Goal: Transaction & Acquisition: Purchase product/service

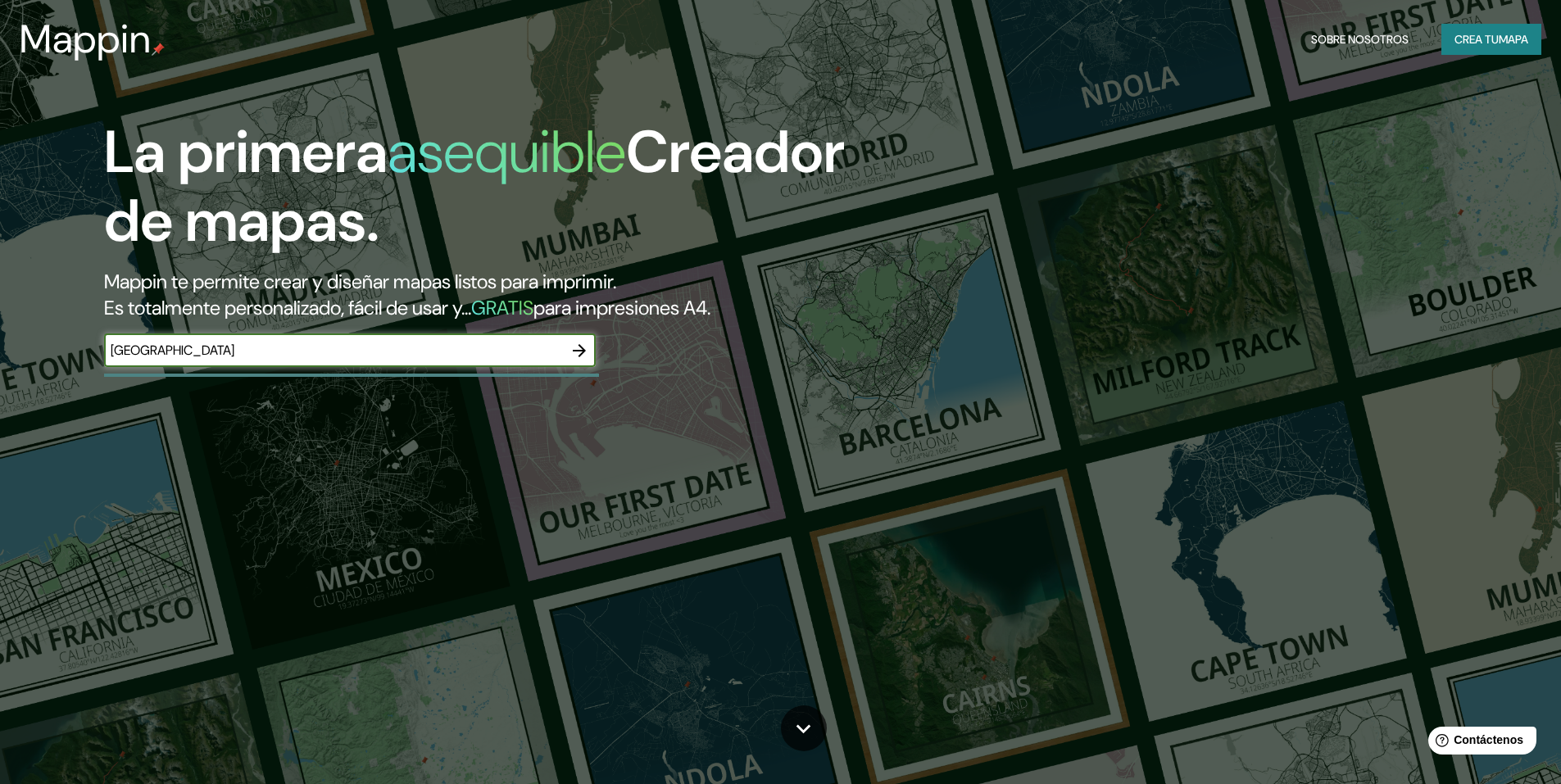
type input "[GEOGRAPHIC_DATA]"
click at [583, 349] on icon "button" at bounding box center [579, 350] width 13 height 13
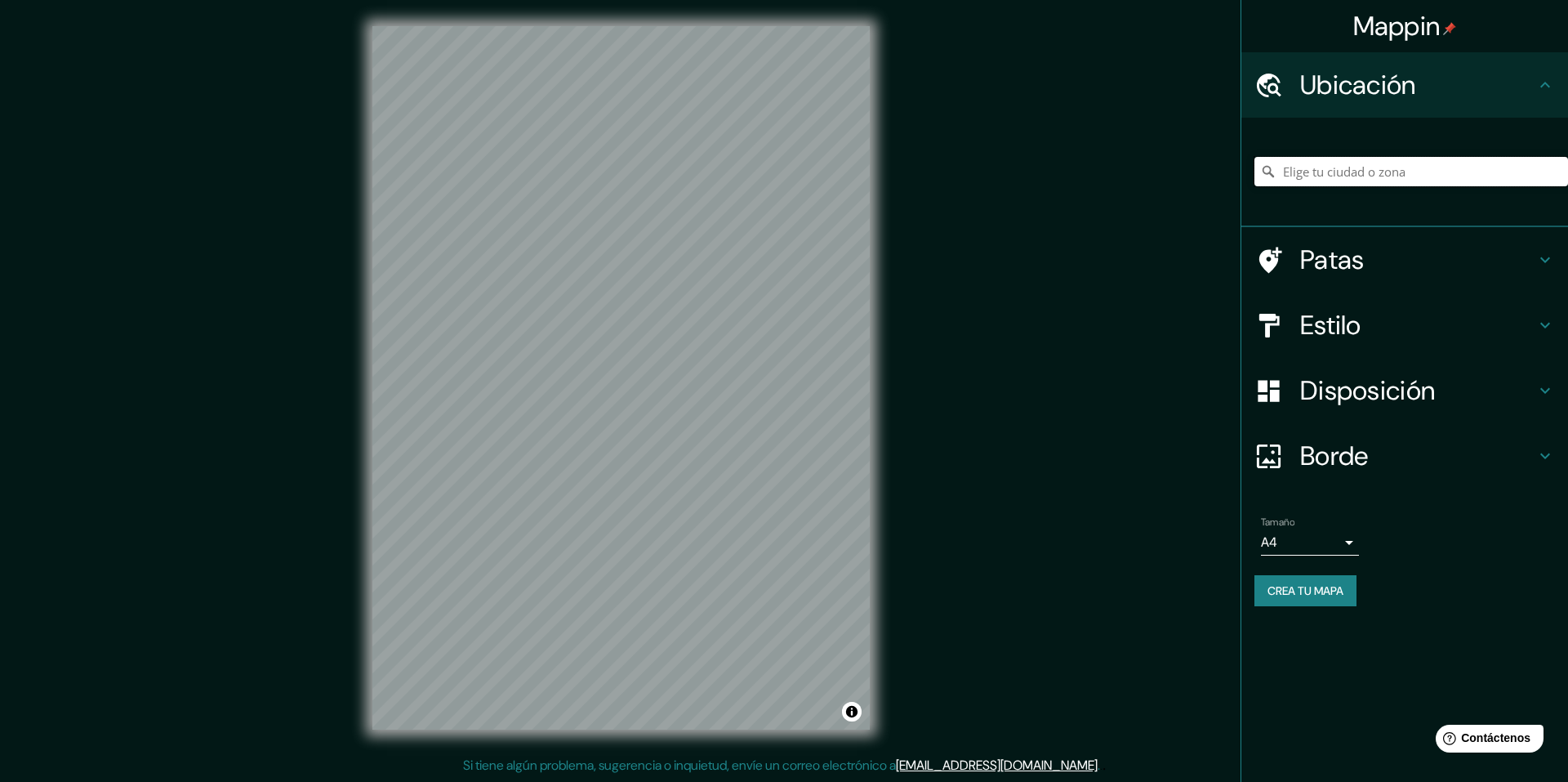
click at [1348, 167] on input "Elige tu ciudad o zona" at bounding box center [1411, 171] width 314 height 29
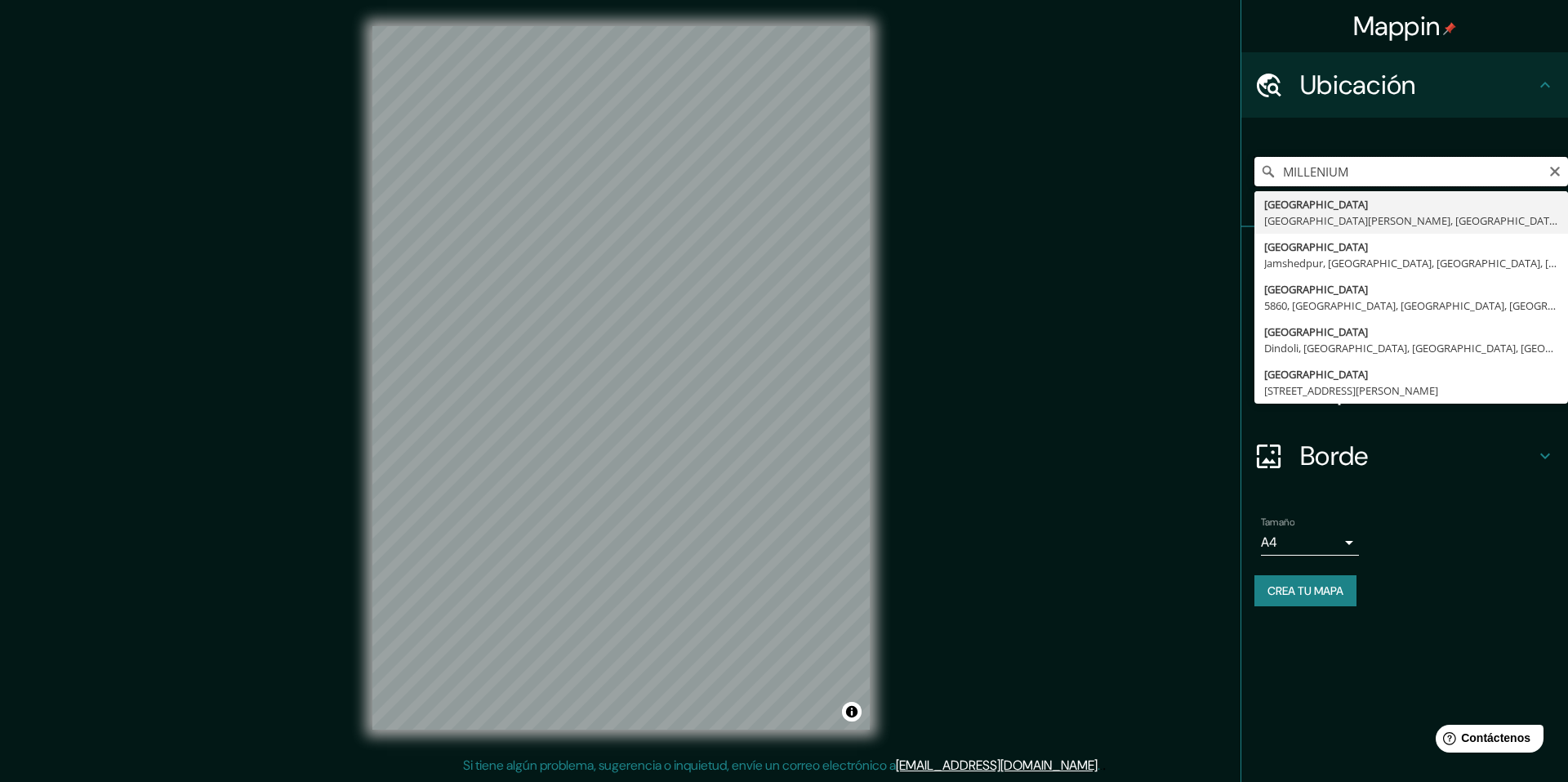
drag, startPoint x: 1365, startPoint y: 177, endPoint x: 1322, endPoint y: 179, distance: 43.0
click at [1322, 179] on input "MILLENIUM" at bounding box center [1411, 171] width 314 height 29
drag, startPoint x: 1464, startPoint y: 171, endPoint x: 1248, endPoint y: 192, distance: 217.0
click at [1248, 192] on div "[GEOGRAPHIC_DATA][PERSON_NAME][US_STATE], [GEOGRAPHIC_DATA][PERSON_NAME][US_STA…" at bounding box center [1404, 172] width 326 height 110
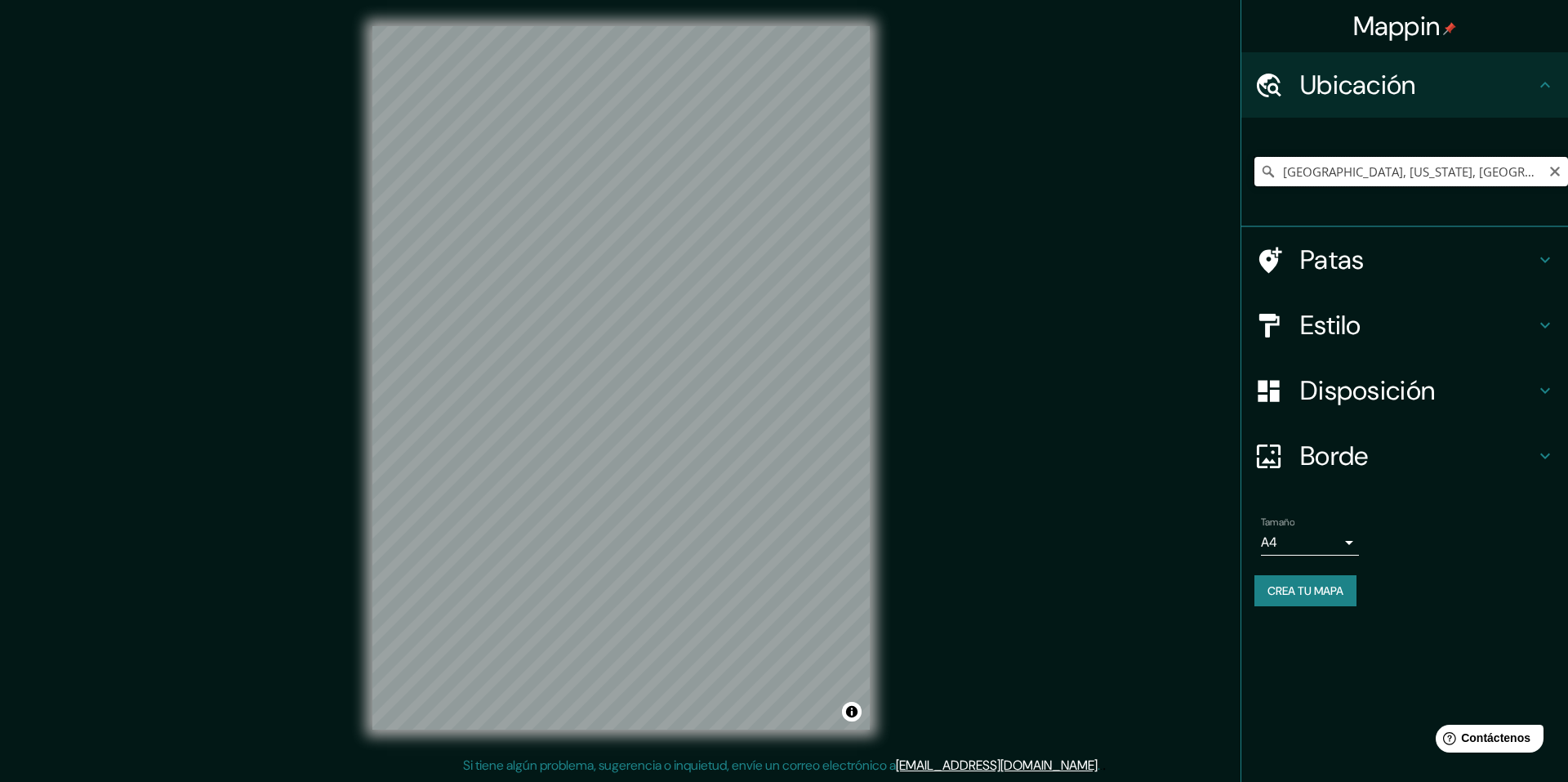
click at [1489, 172] on input "[GEOGRAPHIC_DATA], [US_STATE], [GEOGRAPHIC_DATA]" at bounding box center [1411, 171] width 314 height 29
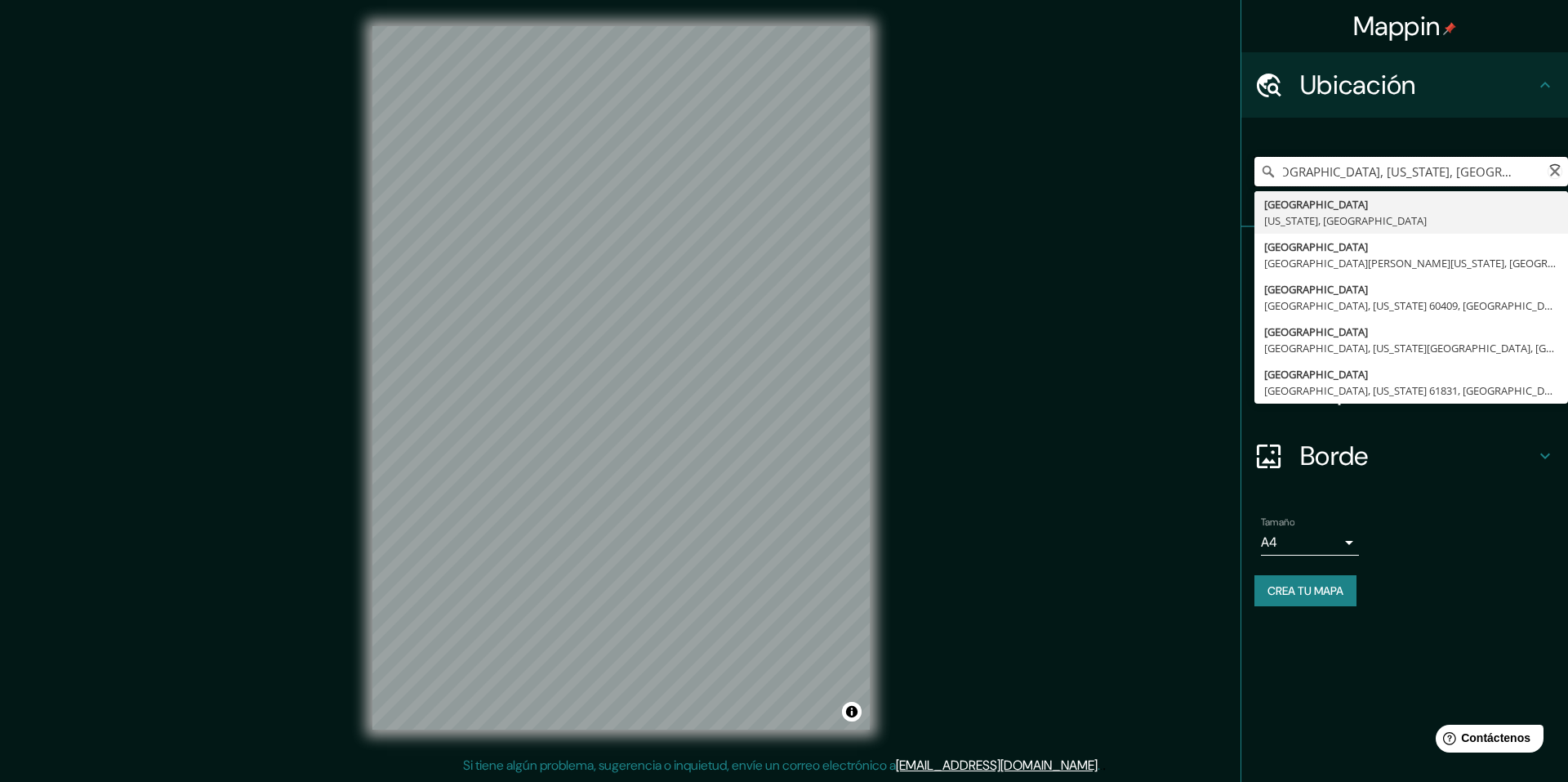
scroll to position [0, 37]
type input "[GEOGRAPHIC_DATA], [US_STATE], [GEOGRAPHIC_DATA]"
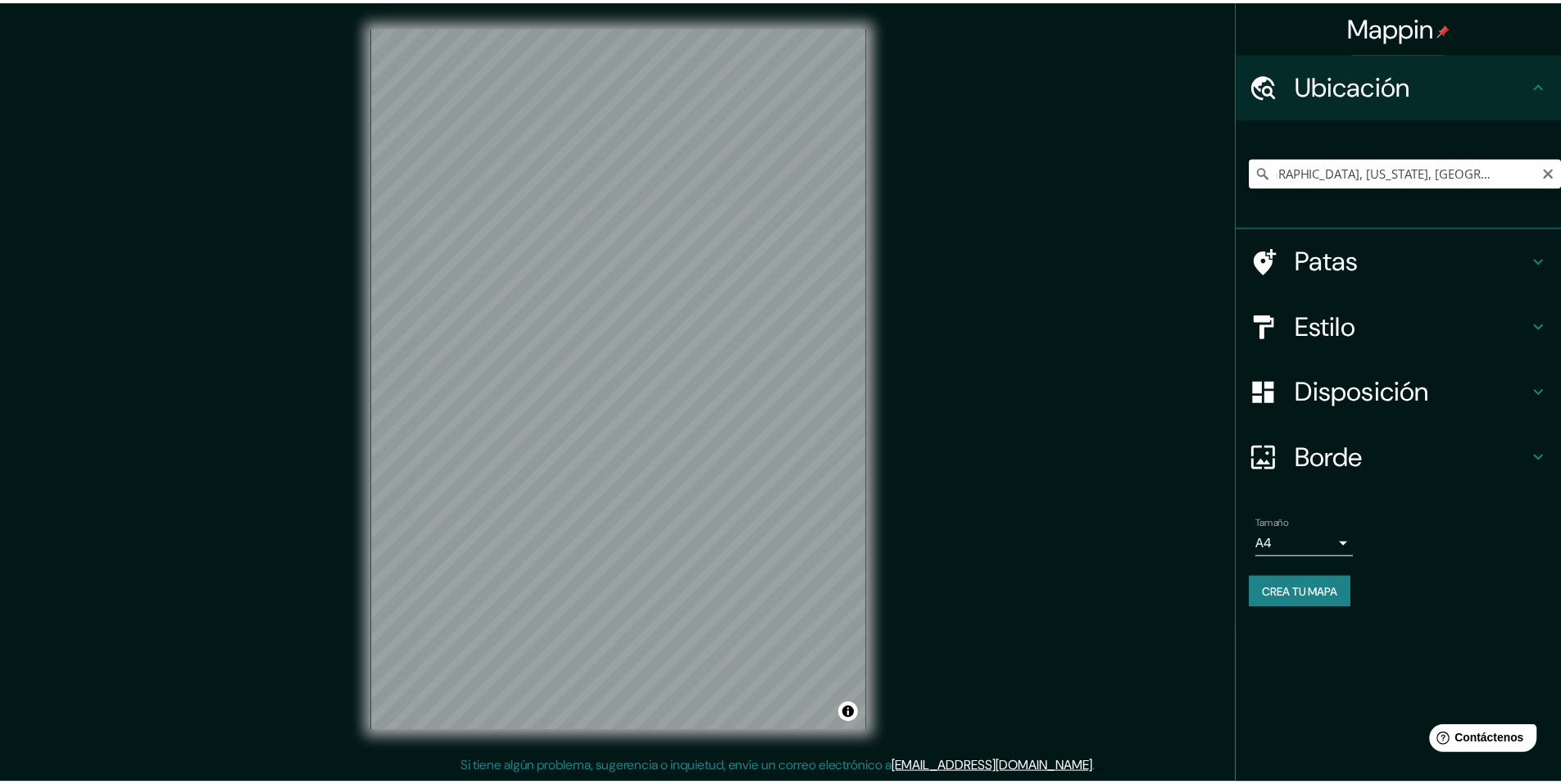
scroll to position [0, 0]
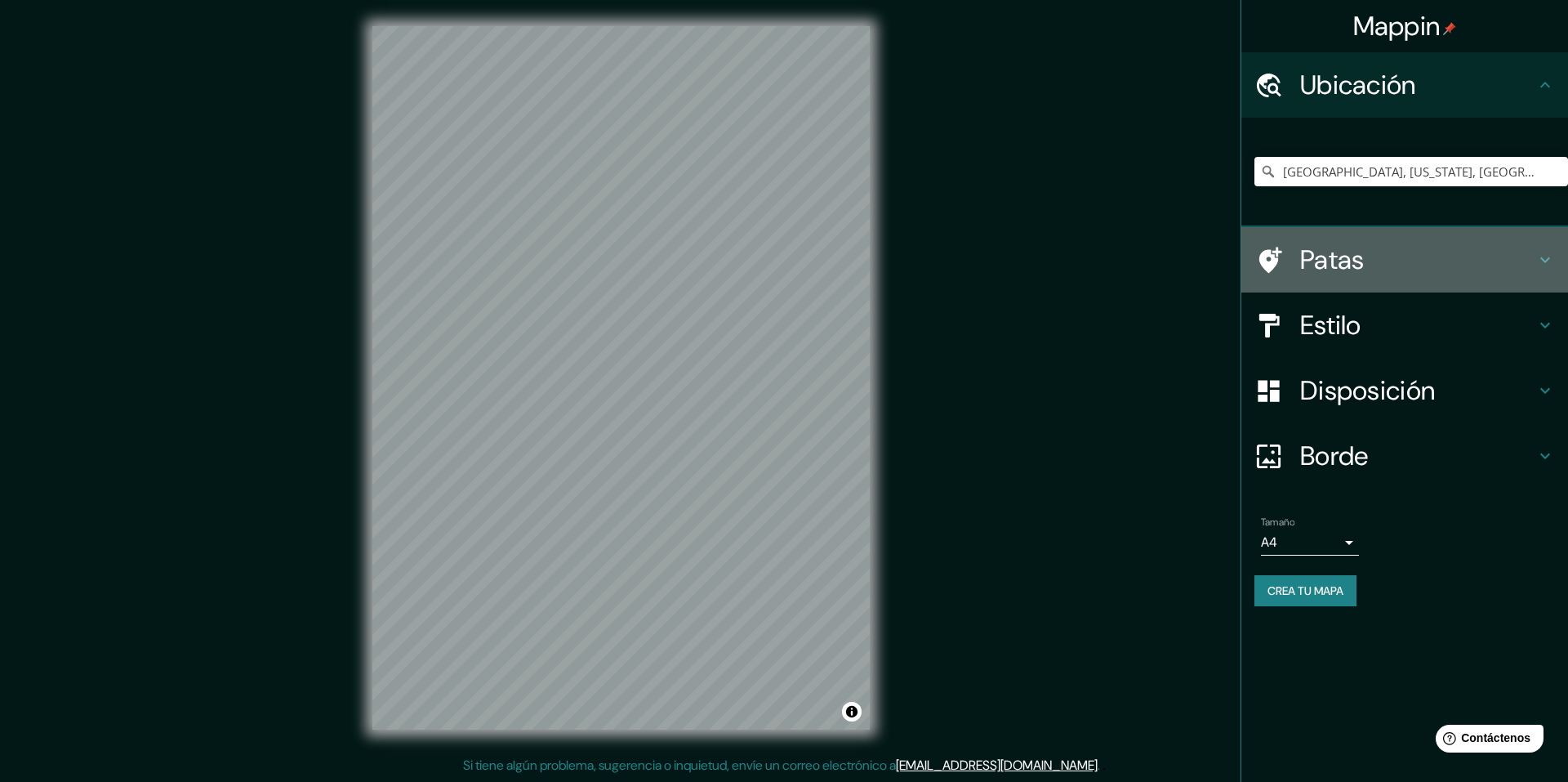
click at [1493, 261] on h4 "Patas" at bounding box center [1418, 259] width 235 height 33
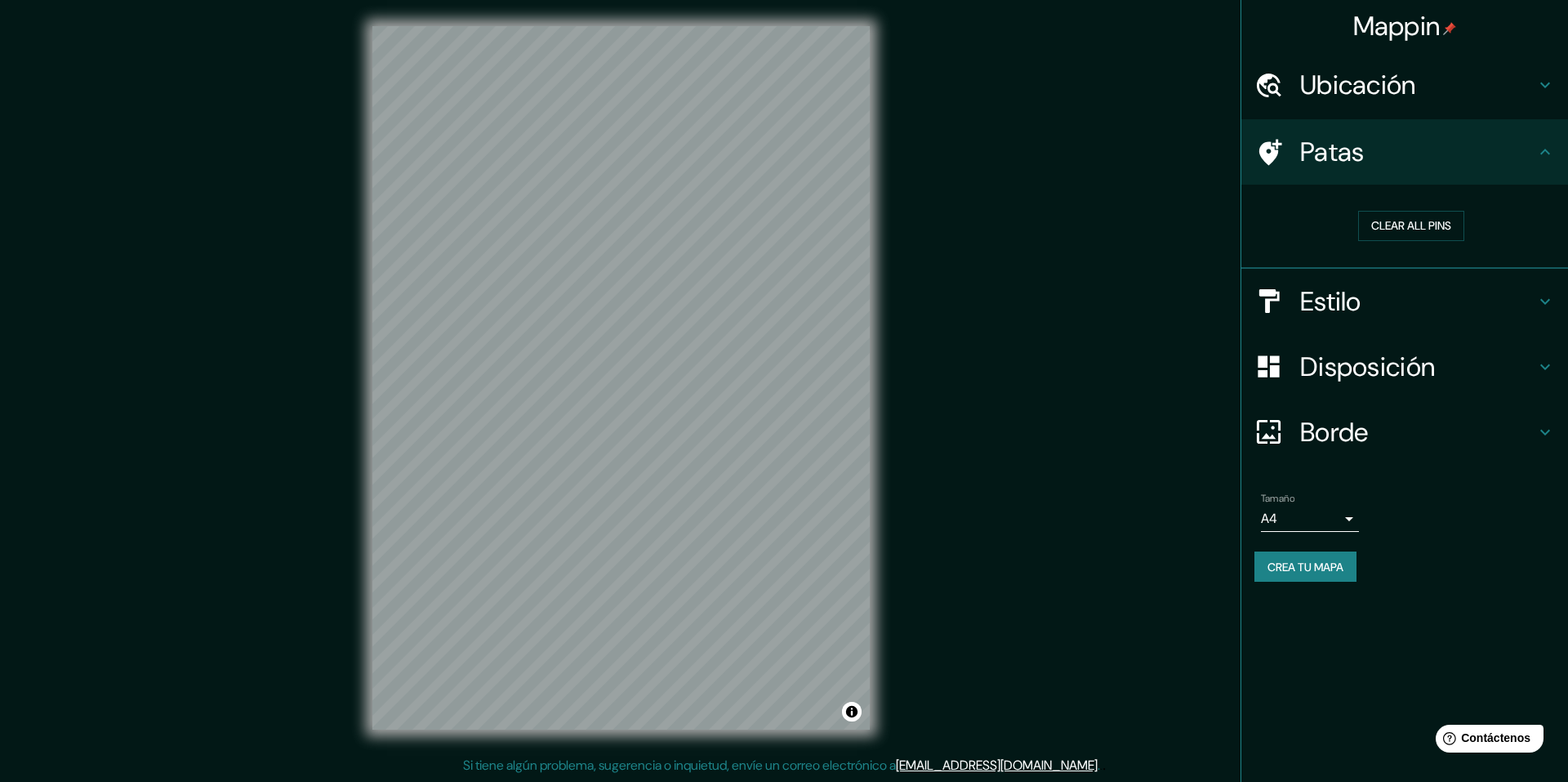
click at [1503, 159] on h4 "Patas" at bounding box center [1418, 151] width 235 height 33
click at [1555, 165] on div "Patas" at bounding box center [1404, 152] width 326 height 65
click at [1540, 150] on icon at bounding box center [1545, 152] width 19 height 19
click at [1430, 299] on h4 "Estilo" at bounding box center [1418, 301] width 235 height 33
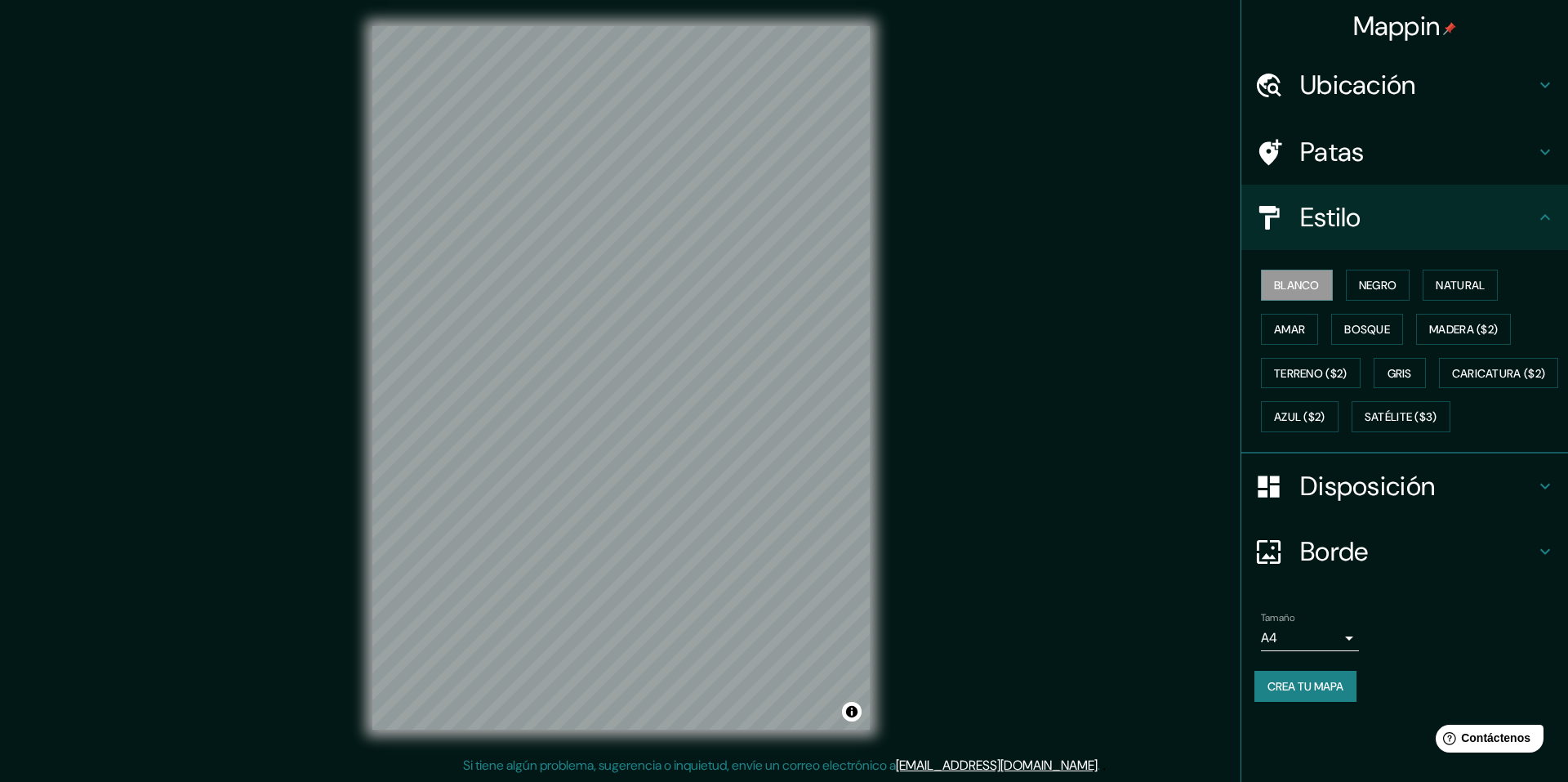
click at [1497, 215] on h4 "Estilo" at bounding box center [1418, 217] width 235 height 33
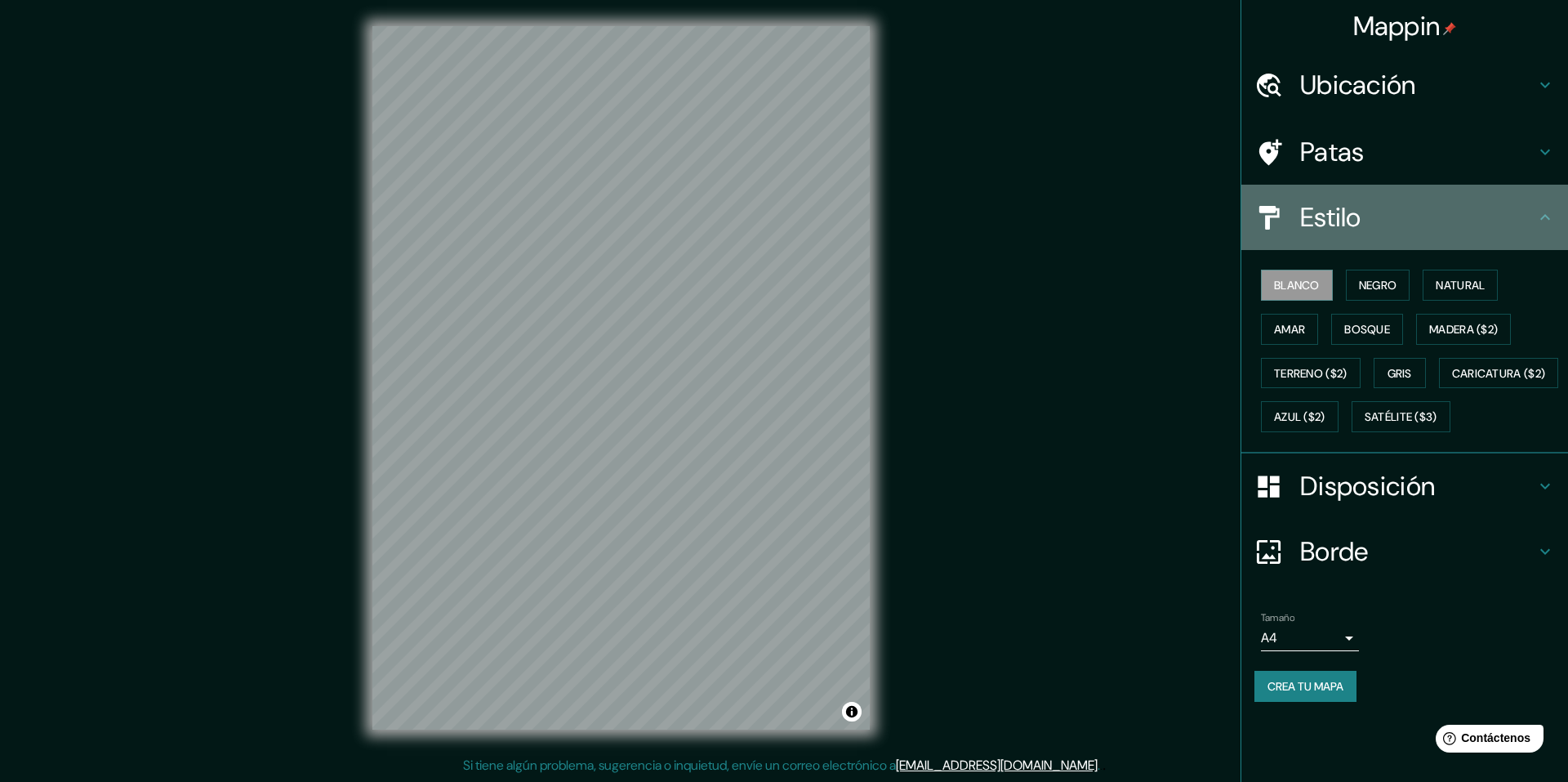
drag, startPoint x: 1558, startPoint y: 217, endPoint x: 1503, endPoint y: 249, distance: 63.6
click at [1555, 217] on div "Estilo" at bounding box center [1404, 218] width 326 height 65
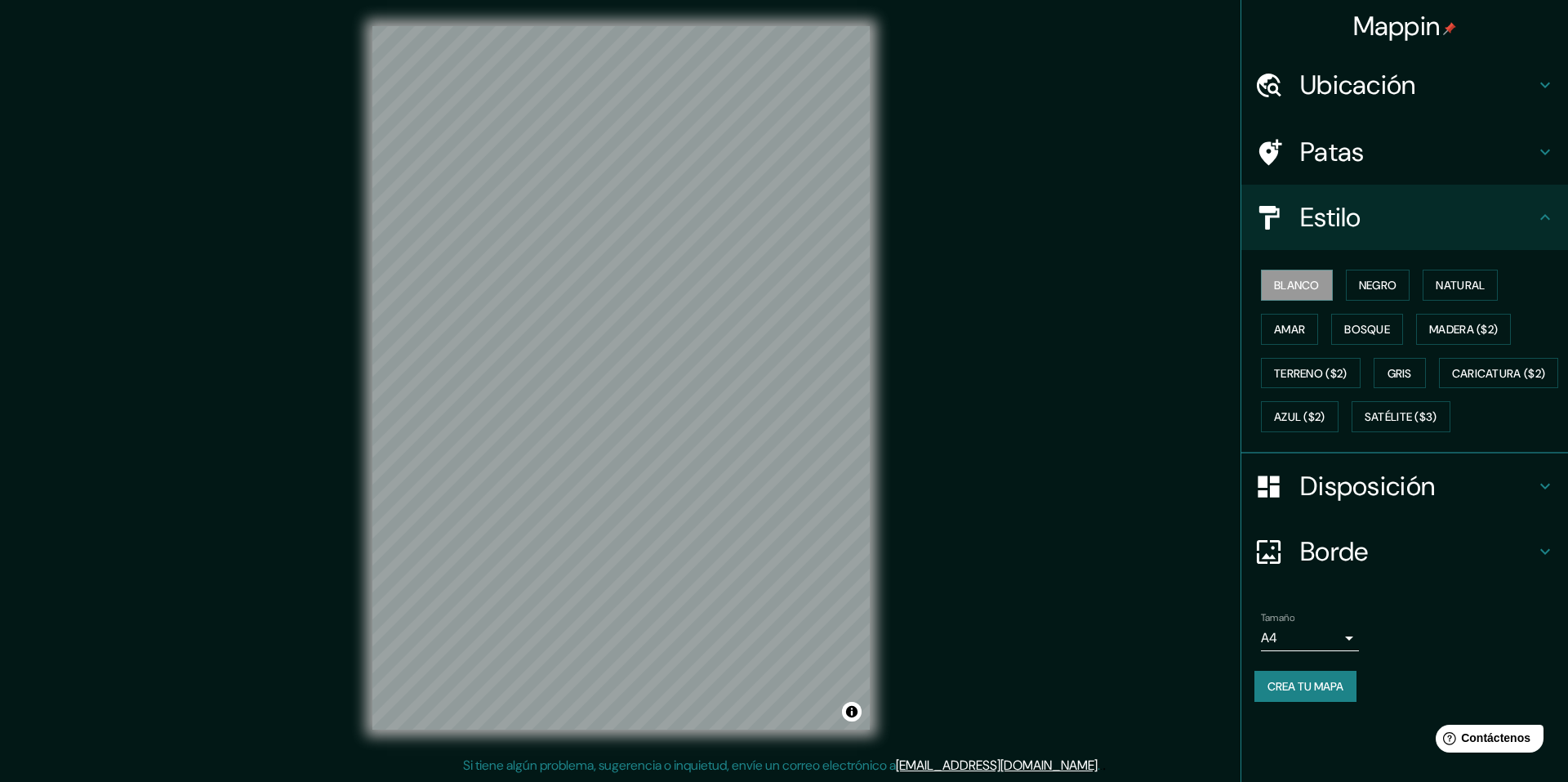
click at [1450, 502] on h4 "Disposición" at bounding box center [1418, 486] width 235 height 33
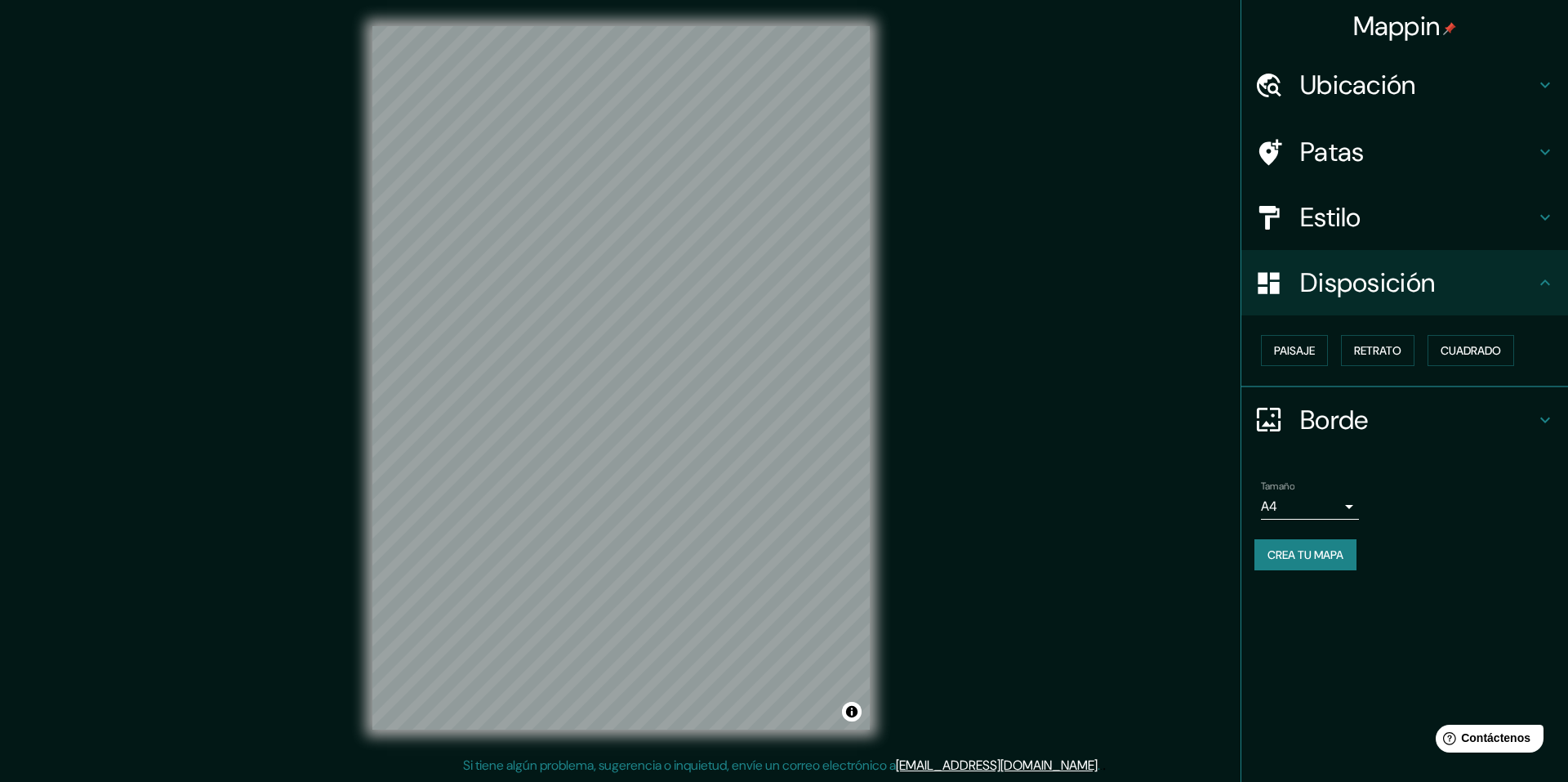
click at [1542, 290] on icon at bounding box center [1545, 282] width 19 height 19
click at [1422, 414] on h4 "Borde" at bounding box center [1418, 419] width 235 height 33
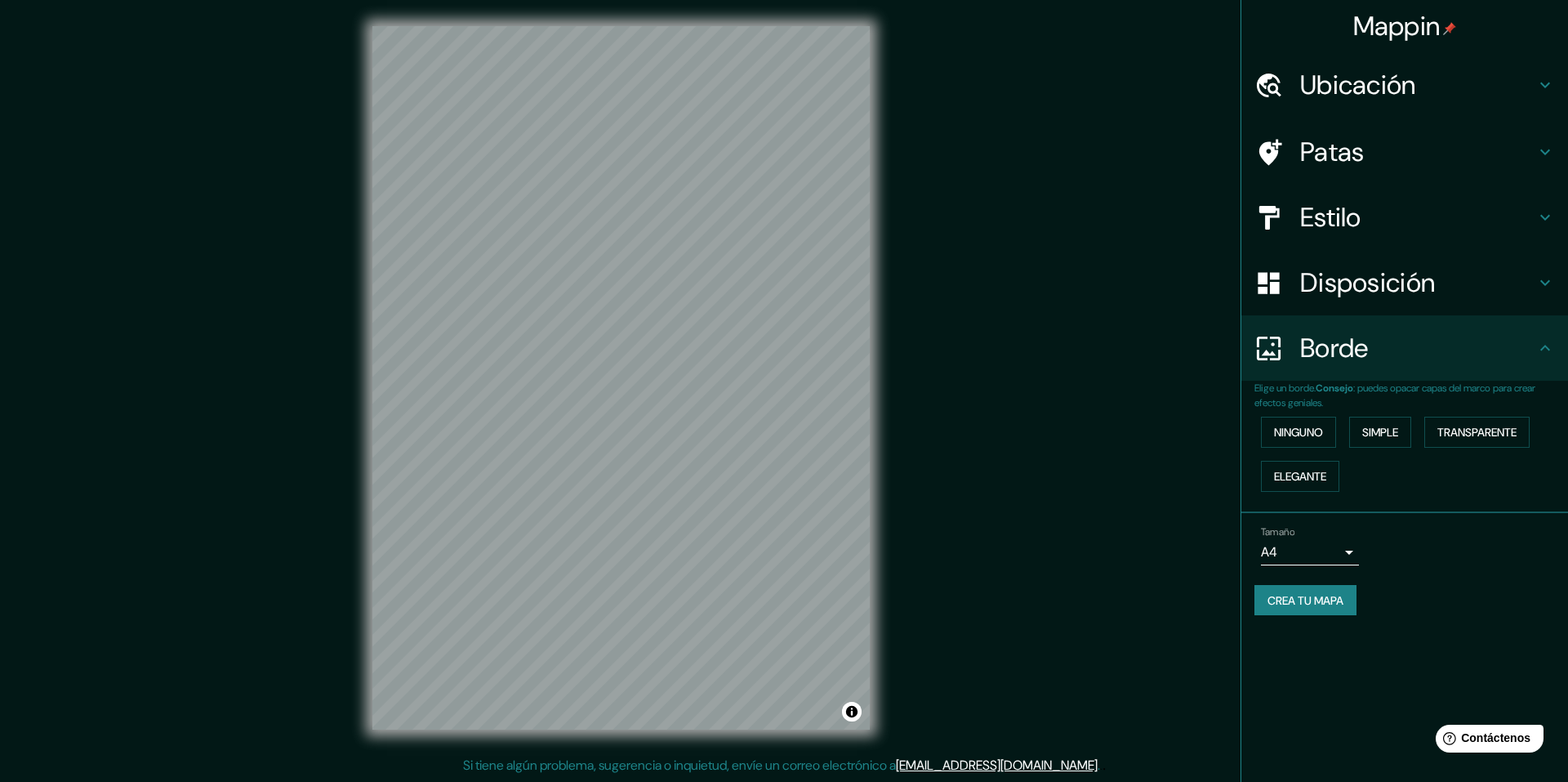
click at [1466, 362] on h4 "Borde" at bounding box center [1418, 348] width 235 height 33
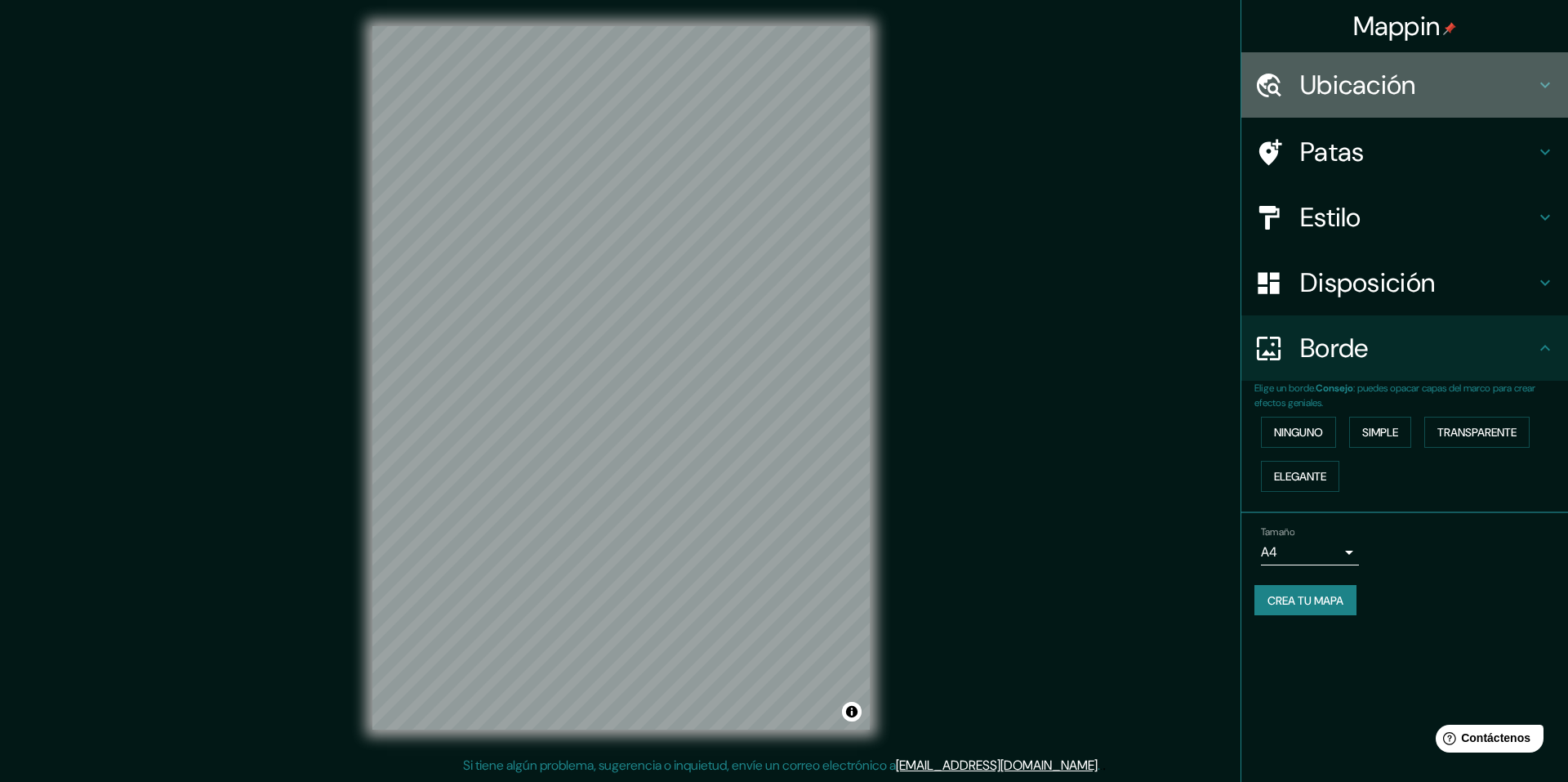
click at [1369, 83] on font "Ubicación" at bounding box center [1358, 85] width 116 height 34
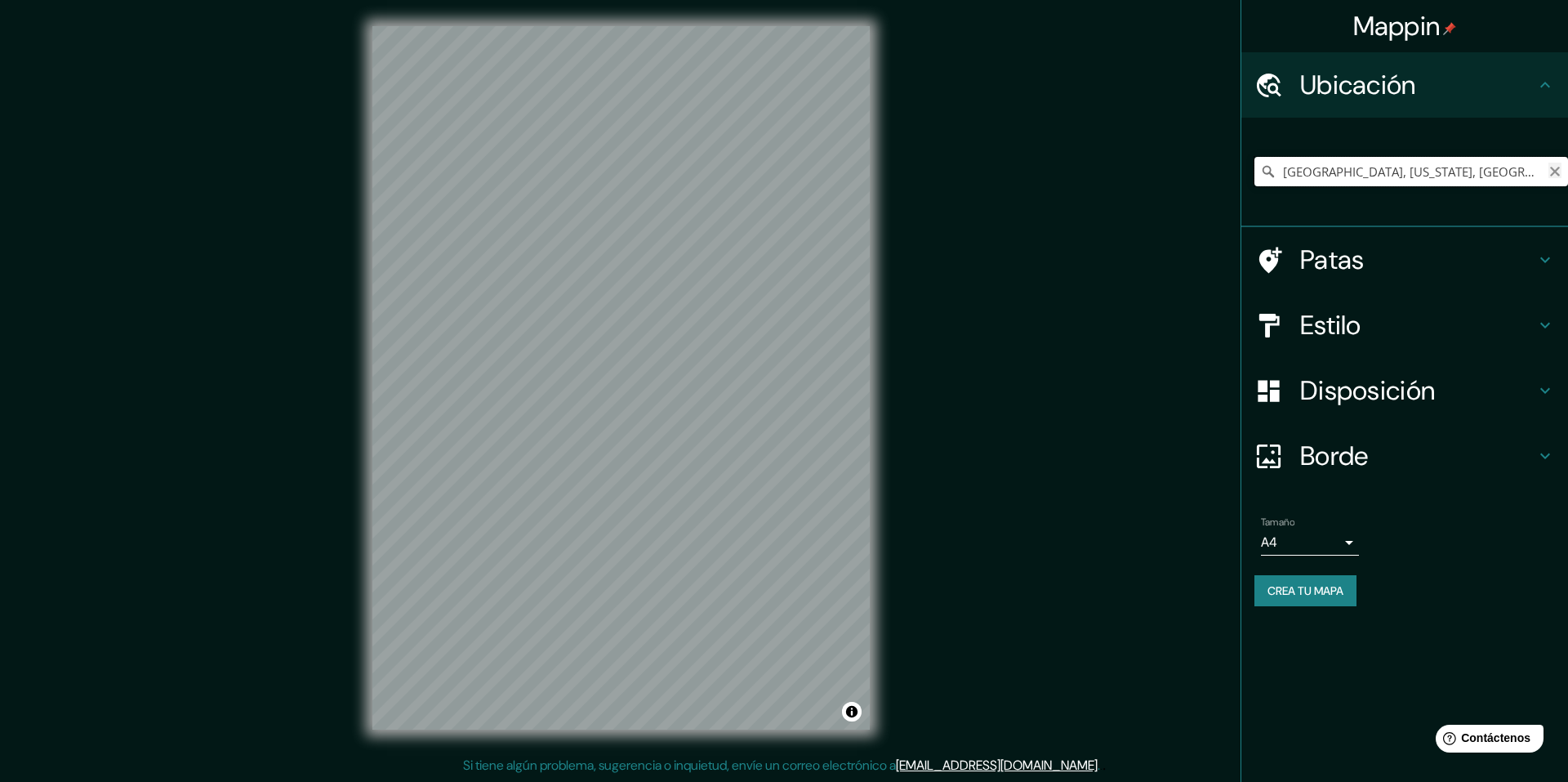
click at [1555, 166] on div "[GEOGRAPHIC_DATA], [US_STATE], [GEOGRAPHIC_DATA] [GEOGRAPHIC_DATA] [US_STATE], …" at bounding box center [1411, 171] width 314 height 29
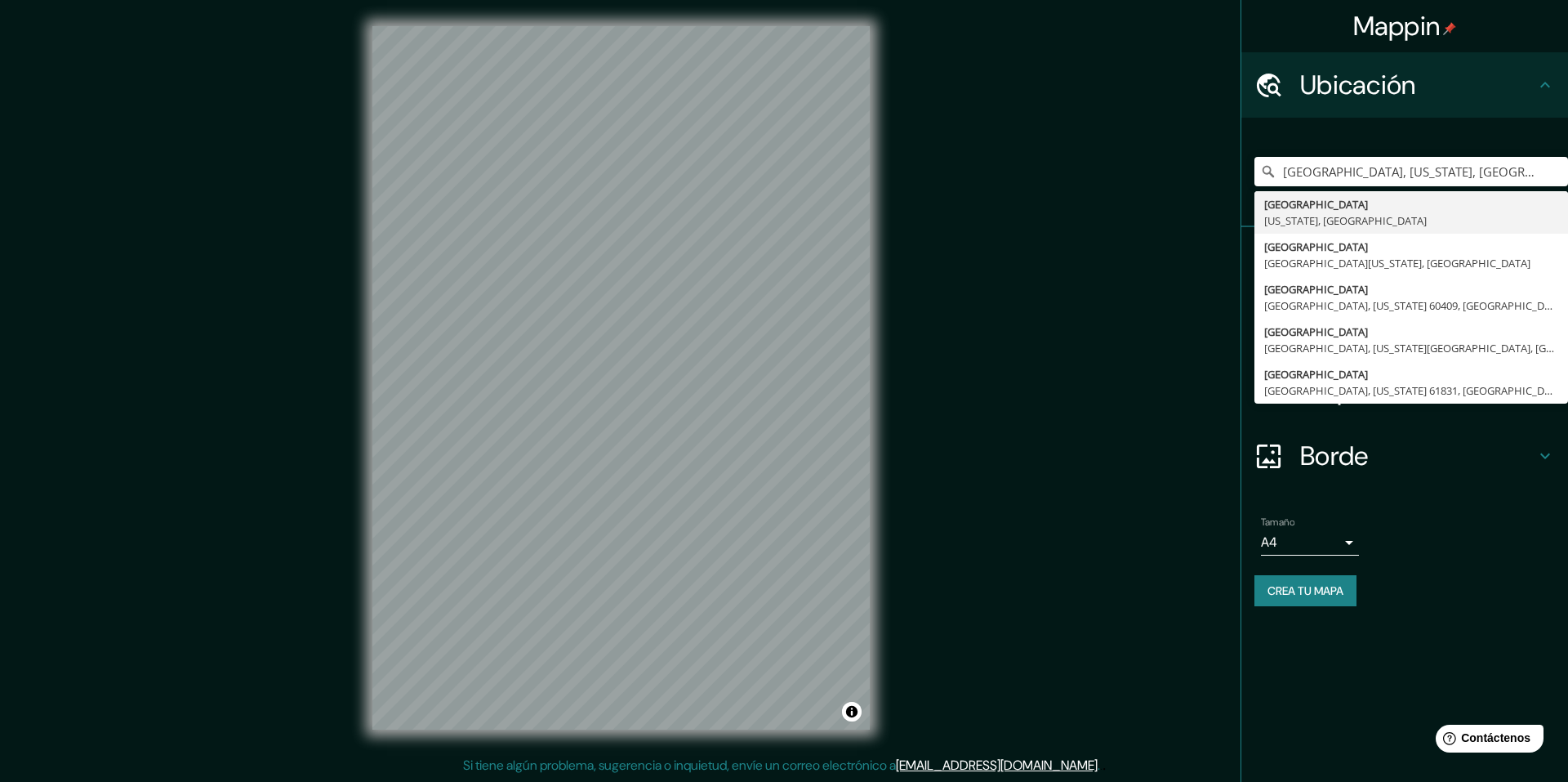
click at [1118, 272] on div "Mappin Ubicación [GEOGRAPHIC_DATA], [US_STATE], [GEOGRAPHIC_DATA] [GEOGRAPHIC_D…" at bounding box center [784, 391] width 1568 height 782
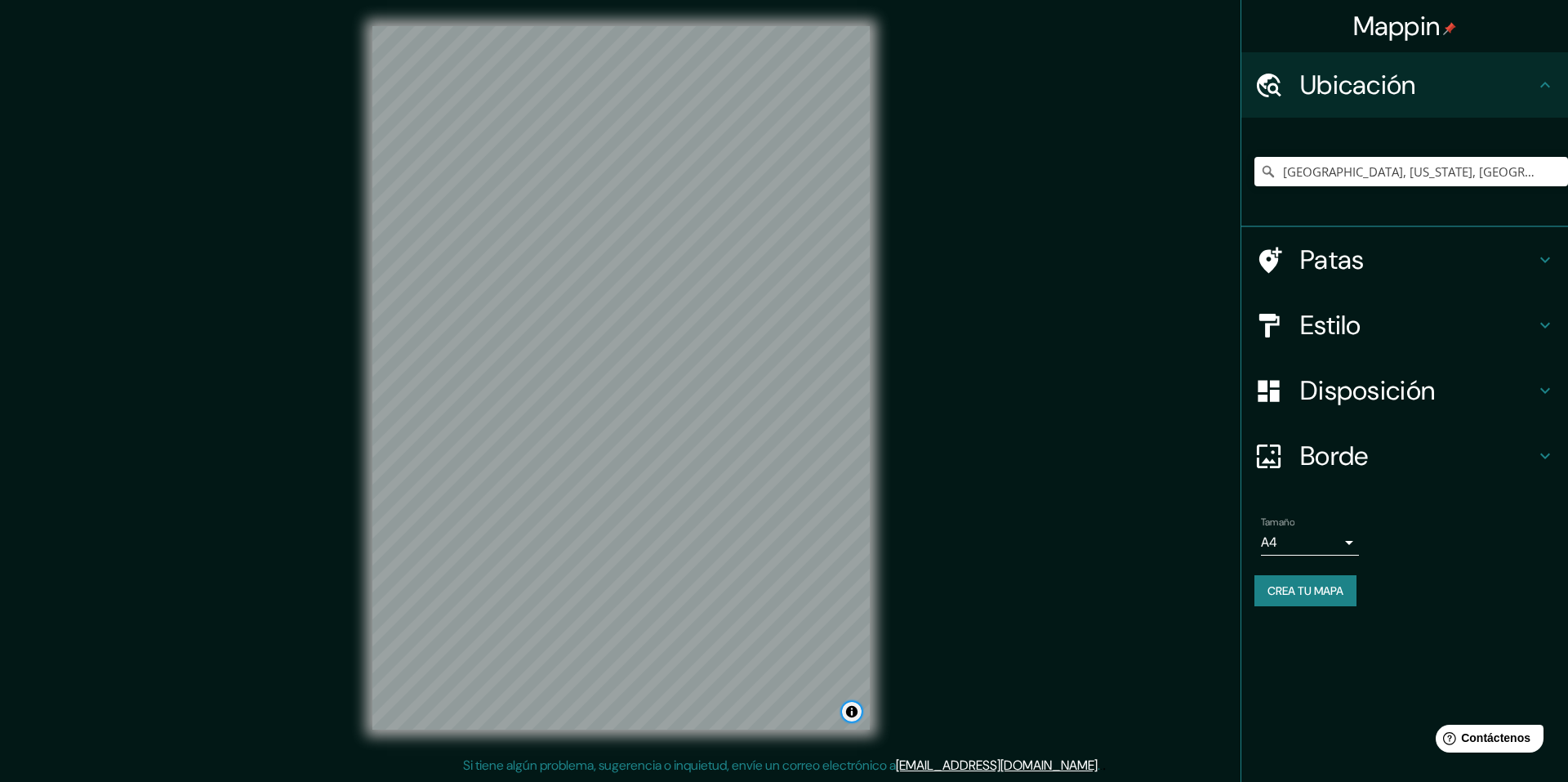
click at [854, 704] on button "Activar o desactivar atribución" at bounding box center [852, 711] width 19 height 19
